Goal: Register for event/course

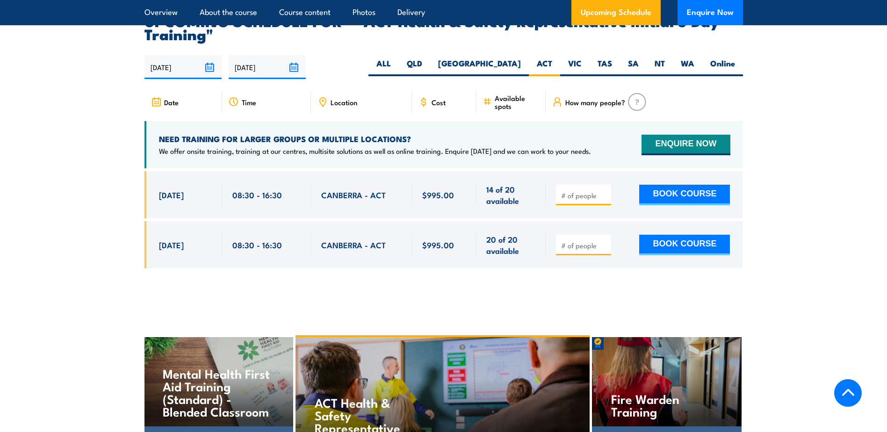
click at [587, 191] on input "number" at bounding box center [584, 195] width 47 height 9
type input "1"
click at [722, 185] on button "BOOK COURSE" at bounding box center [685, 195] width 91 height 21
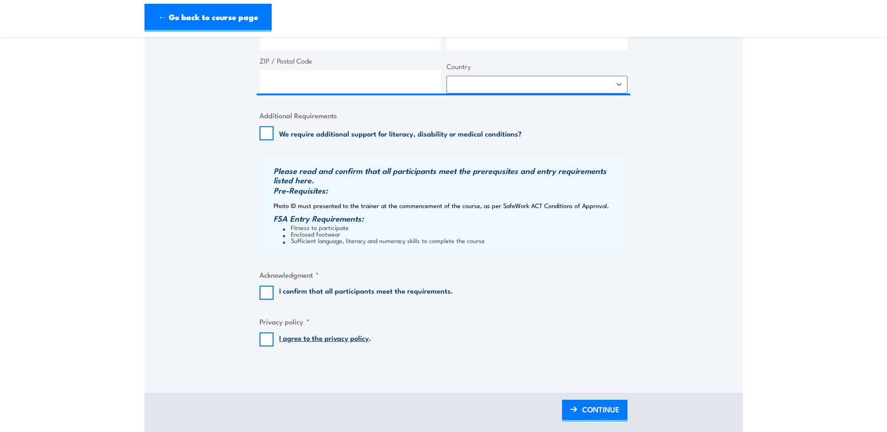
scroll to position [702, 0]
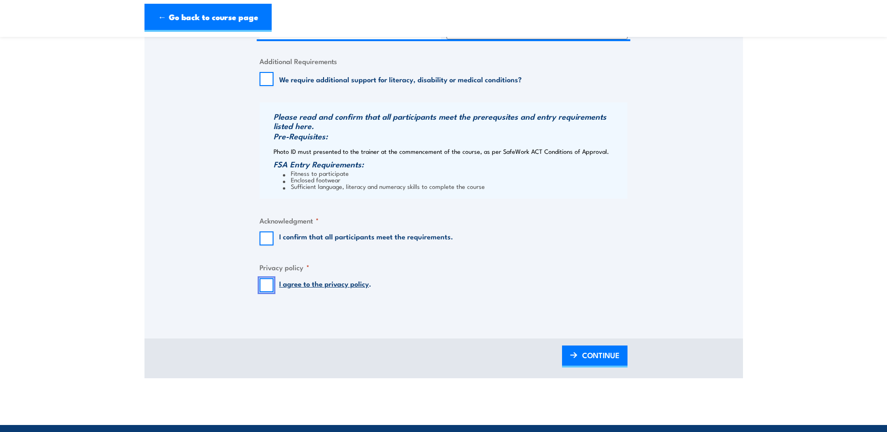
click at [262, 286] on input "I agree to the privacy policy ." at bounding box center [267, 285] width 14 height 14
checkbox input "true"
click at [269, 242] on input "I confirm that all participants meet the requirements." at bounding box center [267, 239] width 14 height 14
checkbox input "true"
click at [268, 86] on input "We require additional support for literacy, disability or medical conditions?" at bounding box center [267, 79] width 14 height 14
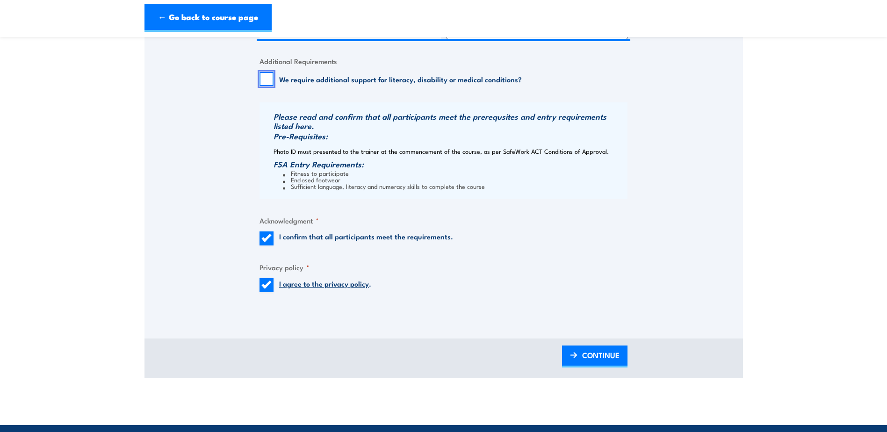
checkbox input "true"
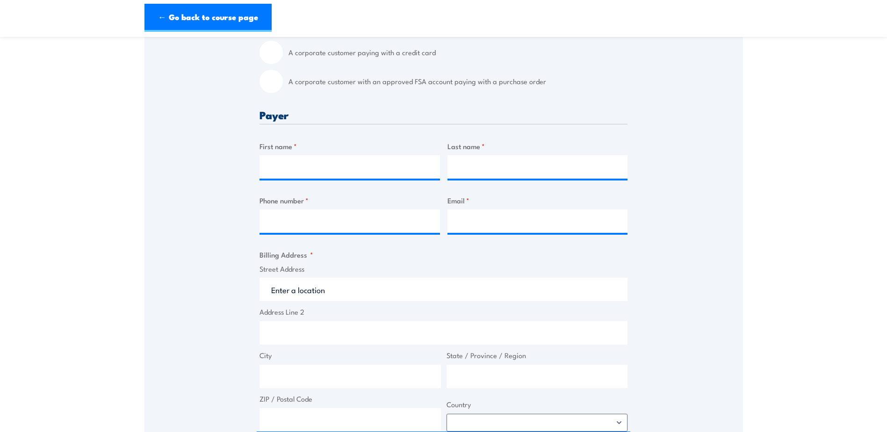
scroll to position [281, 0]
